Goal: Transaction & Acquisition: Purchase product/service

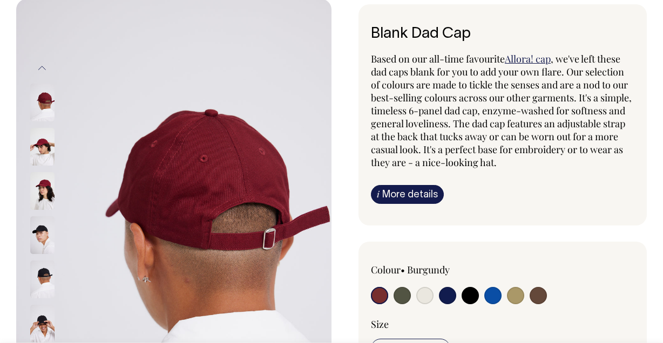
click at [45, 102] on img at bounding box center [42, 103] width 24 height 38
click at [46, 114] on img at bounding box center [42, 102] width 24 height 38
click at [45, 99] on img at bounding box center [42, 103] width 24 height 38
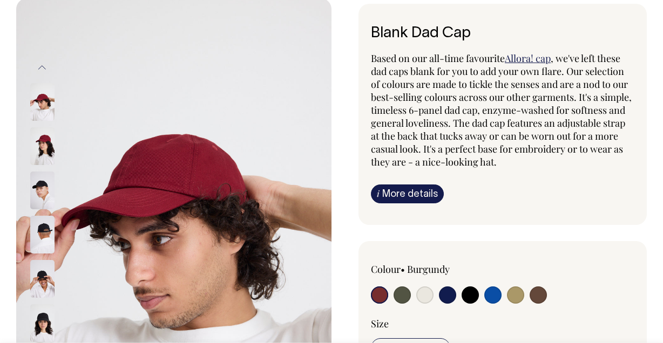
click at [42, 137] on img at bounding box center [42, 146] width 24 height 38
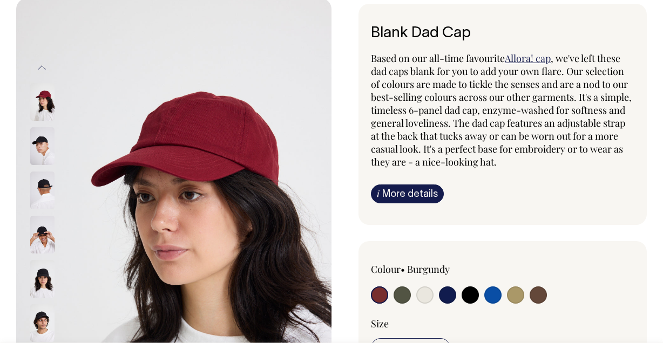
click at [472, 298] on input "radio" at bounding box center [469, 295] width 17 height 17
radio input "true"
select select "Black"
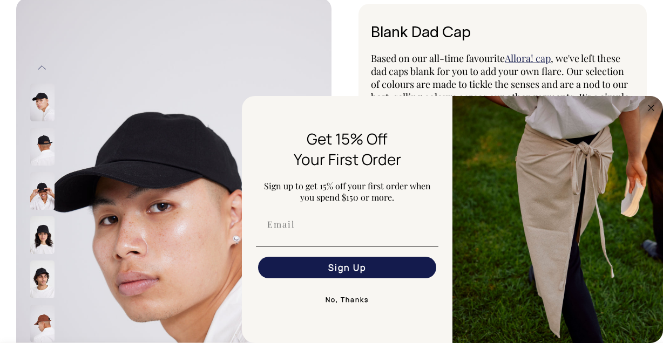
click at [43, 99] on img at bounding box center [42, 103] width 24 height 38
click at [358, 301] on button "No, Thanks" at bounding box center [347, 300] width 182 height 22
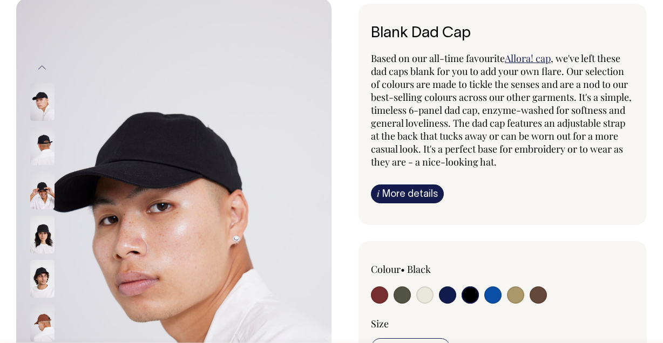
click at [43, 140] on img at bounding box center [42, 146] width 24 height 38
click at [47, 239] on img at bounding box center [42, 235] width 24 height 38
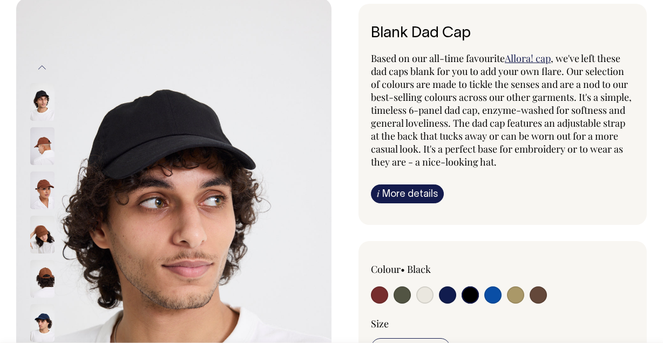
click at [44, 277] on img at bounding box center [42, 279] width 24 height 38
click at [42, 62] on button "Previous" at bounding box center [42, 68] width 16 height 24
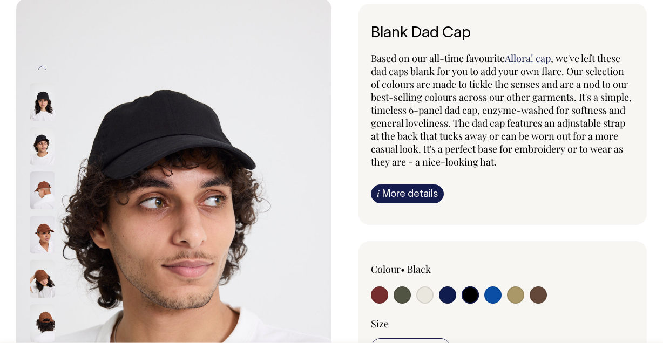
click at [42, 62] on button "Previous" at bounding box center [42, 68] width 16 height 24
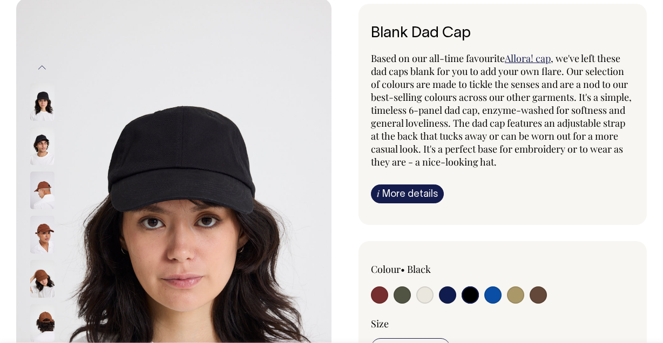
click at [42, 62] on button "Previous" at bounding box center [42, 68] width 16 height 24
click at [44, 110] on img at bounding box center [42, 102] width 24 height 38
click at [35, 149] on img at bounding box center [42, 146] width 24 height 38
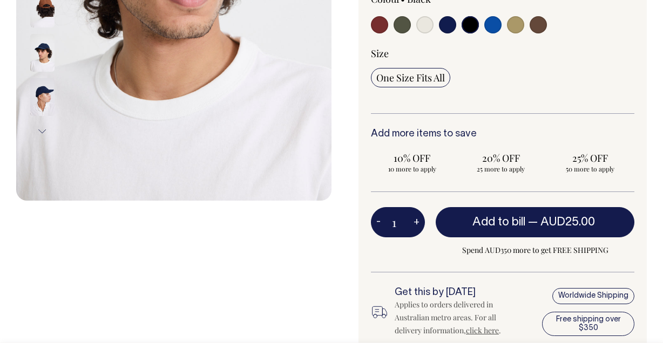
scroll to position [344, 0]
click at [515, 160] on span "20% OFF" at bounding box center [501, 158] width 72 height 13
click at [515, 160] on input "20% OFF 25 more to apply" at bounding box center [501, 162] width 83 height 28
radio input "true"
type input "25"
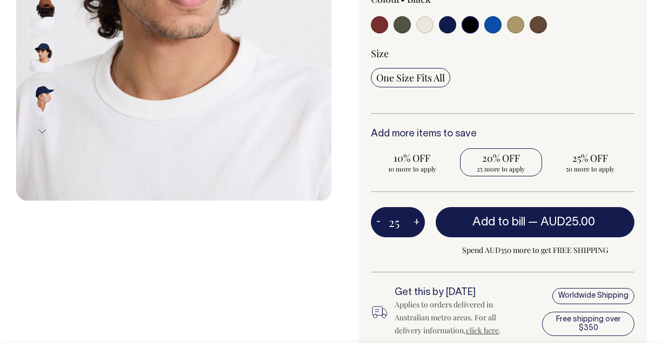
radio input "true"
select select
type input "25"
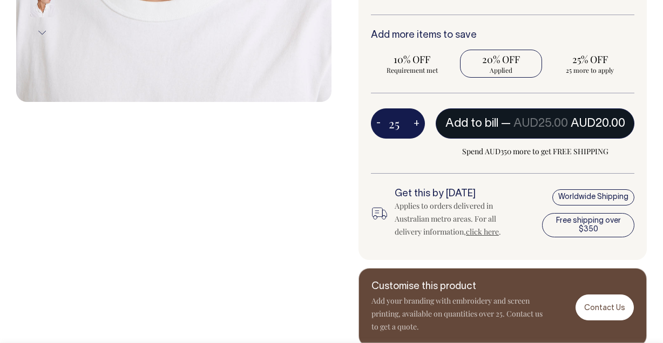
click at [492, 118] on span "Add to bill" at bounding box center [471, 123] width 53 height 11
type input "1"
radio input "false"
type input "1"
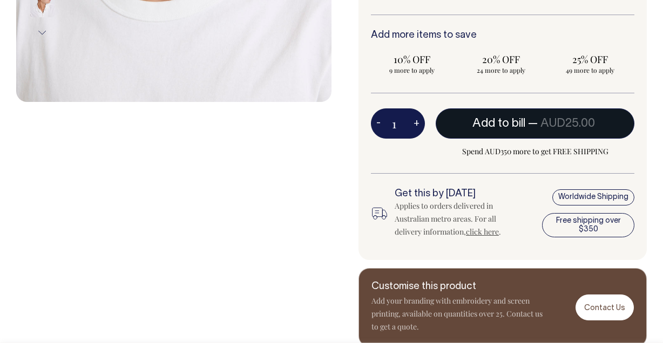
radio input "true"
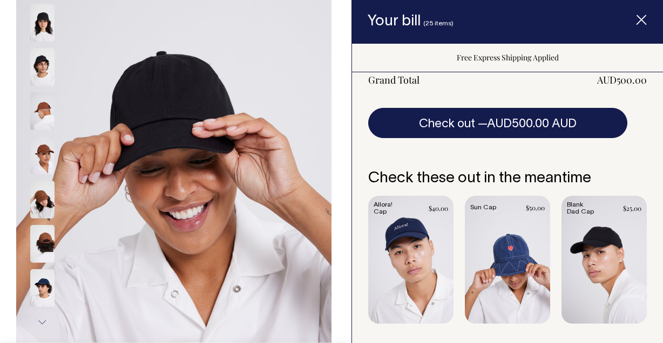
scroll to position [152, 0]
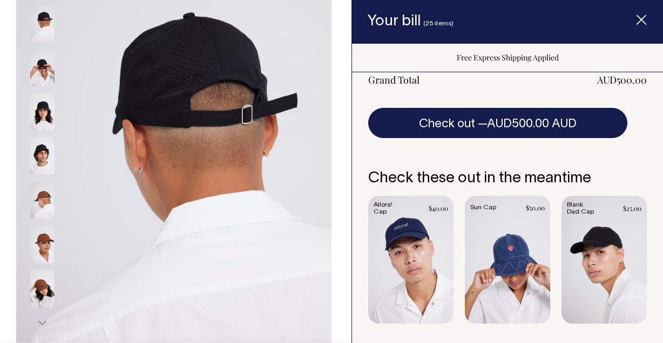
click at [43, 212] on img at bounding box center [42, 200] width 24 height 38
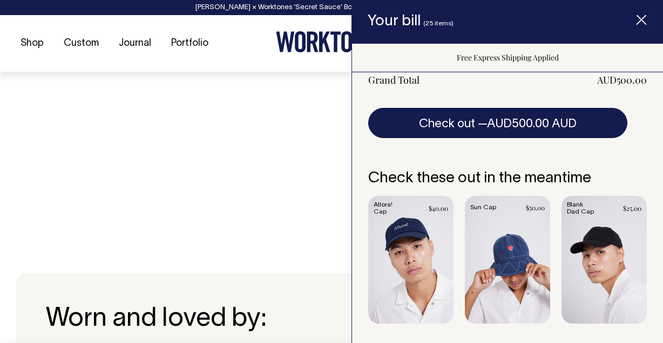
scroll to position [555, 0]
click at [628, 242] on link "Item added to your cart" at bounding box center [603, 260] width 85 height 128
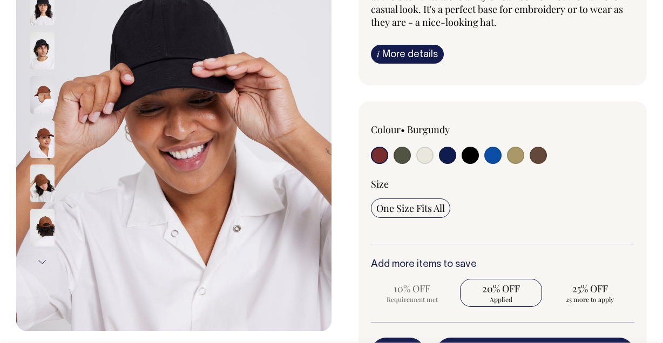
click at [432, 149] on label at bounding box center [424, 157] width 17 height 20
click at [432, 149] on input "radio" at bounding box center [424, 155] width 17 height 17
radio input "true"
select select "Natural"
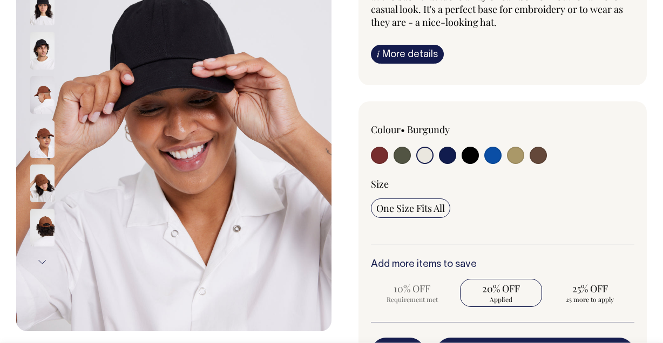
scroll to position [214, 0]
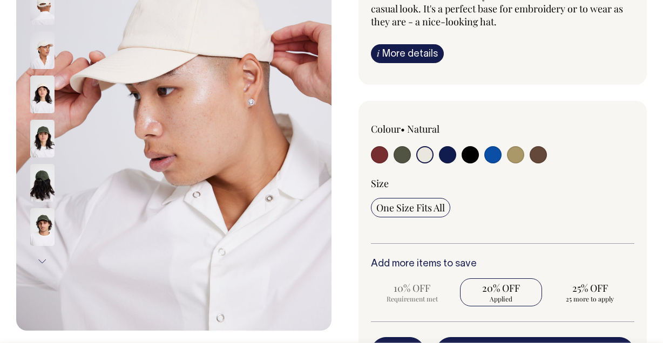
click at [426, 156] on input "radio" at bounding box center [424, 154] width 17 height 17
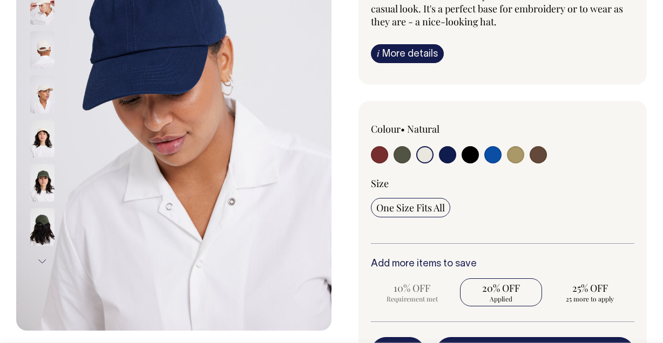
click at [32, 91] on img at bounding box center [42, 95] width 24 height 38
